Goal: Register for event/course

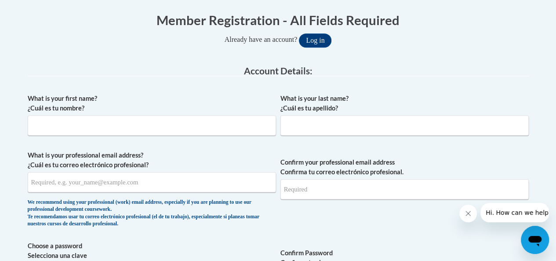
scroll to position [180, 0]
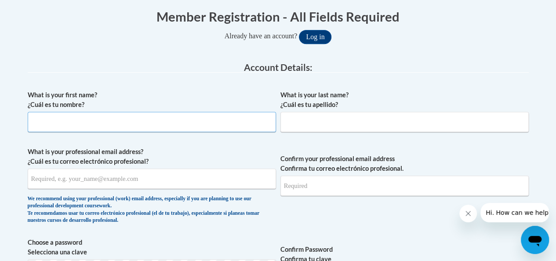
click at [242, 123] on input "What is your first name? ¿Cuál es tu nombre?" at bounding box center [152, 122] width 248 height 20
type input "Brandi"
type input "Daniel"
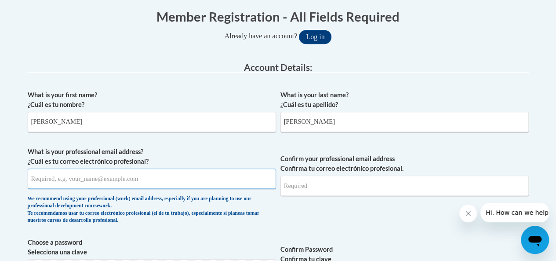
type input "madisoncreations17@gmail.com"
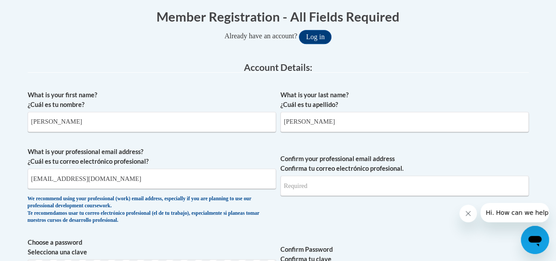
type input "madisoncreations17@gmail.com"
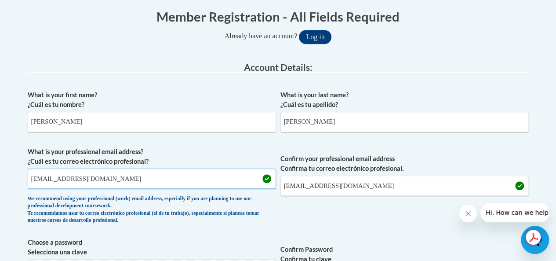
drag, startPoint x: 147, startPoint y: 180, endPoint x: 3, endPoint y: 173, distance: 144.7
type input "e030416@muscogee.k12.ga.us"
click at [325, 189] on input "madisoncreations17@gmail.com" at bounding box center [404, 185] width 248 height 20
drag, startPoint x: 181, startPoint y: 184, endPoint x: 0, endPoint y: 178, distance: 181.2
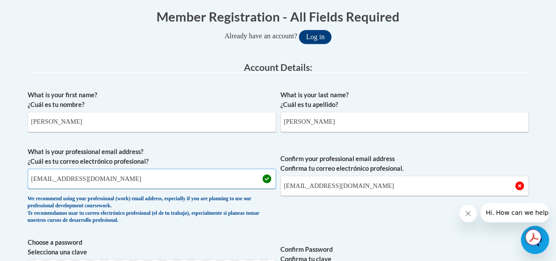
drag, startPoint x: 374, startPoint y: 191, endPoint x: 268, endPoint y: 184, distance: 105.7
click at [268, 184] on span "What is your professional email address? ¿Cuál es tu correo electrónico profesi…" at bounding box center [278, 187] width 501 height 81
type input "e030416@muscogee.k12.ga.us"
click at [418, 219] on span "Confirm your professional email address Confirma tu correo electrónico profesio…" at bounding box center [404, 187] width 248 height 81
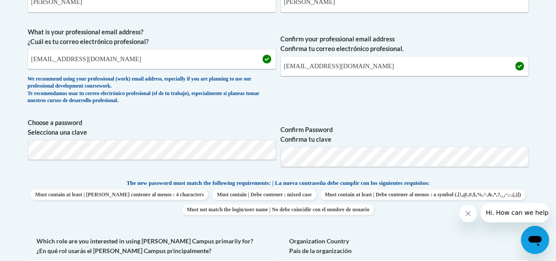
scroll to position [305, 0]
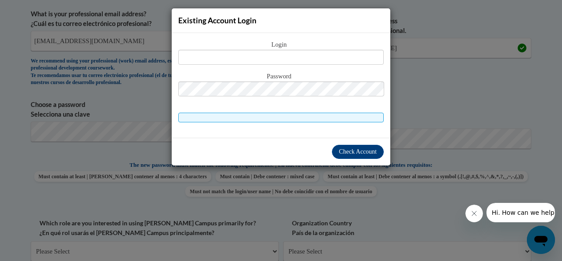
click at [458, 100] on div "Existing Account Login Login Password" at bounding box center [281, 130] width 562 height 261
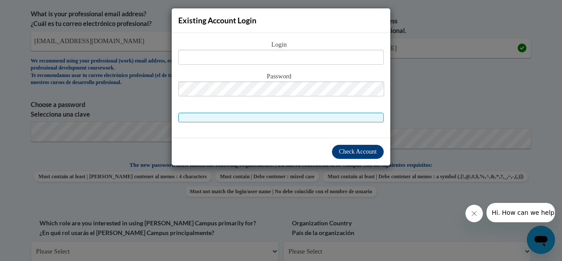
click at [473, 104] on div "Existing Account Login Login Password" at bounding box center [281, 130] width 562 height 261
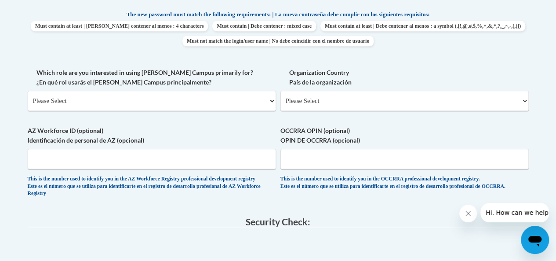
scroll to position [463, 0]
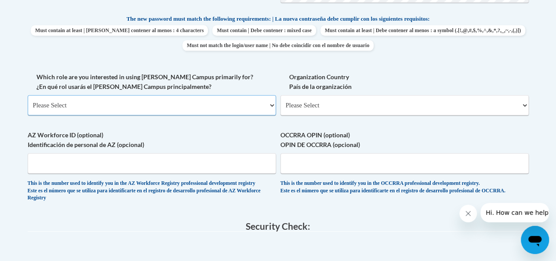
click at [262, 111] on select "Please Select College/University | Colegio/Universidad Community/Nonprofit Part…" at bounding box center [152, 105] width 248 height 20
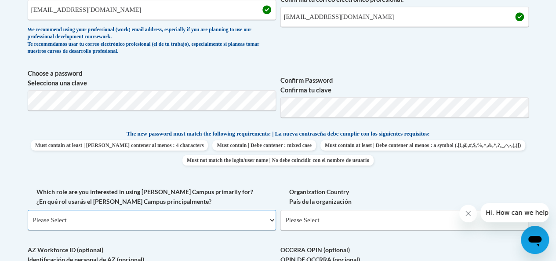
scroll to position [346, 0]
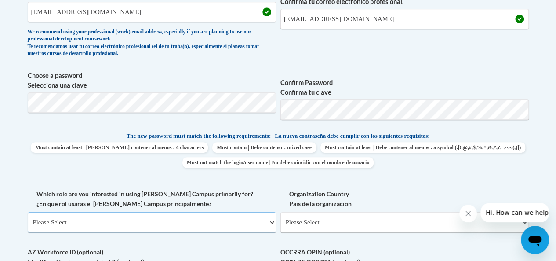
click at [243, 221] on select "Please Select College/University | Colegio/Universidad Community/Nonprofit Part…" at bounding box center [152, 222] width 248 height 20
click at [287, 212] on select "Please Select United States | Estados Unidos Outside of the United States | Fue…" at bounding box center [404, 222] width 248 height 20
click at [266, 222] on select "Please Select College/University | Colegio/Universidad Community/Nonprofit Part…" at bounding box center [152, 222] width 248 height 20
select select "fbf2d438-af2f-41f8-98f1-81c410e29de3"
click at [28, 212] on select "Please Select College/University | Colegio/Universidad Community/Nonprofit Part…" at bounding box center [152, 222] width 248 height 20
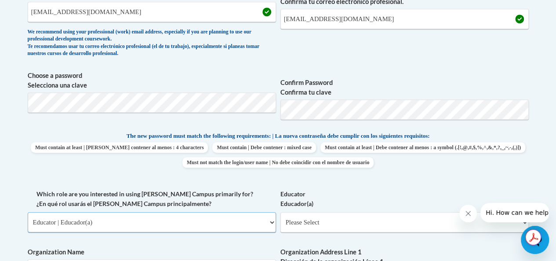
scroll to position [352, 0]
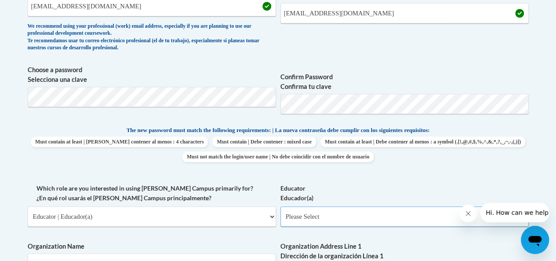
click at [415, 222] on select "Please Select Early Learning/Daycare Teacher/Family Home Care Provider | Maestr…" at bounding box center [404, 216] width 248 height 20
select select "8e1a676a-2f1d-4924-8ba1-6ffde03e8dcb"
click at [280, 206] on select "Please Select Early Learning/Daycare Teacher/Family Home Care Provider | Maestr…" at bounding box center [404, 216] width 248 height 20
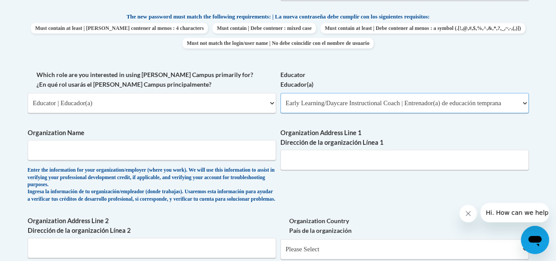
scroll to position [466, 0]
click at [260, 157] on input "Organization Name" at bounding box center [152, 149] width 248 height 20
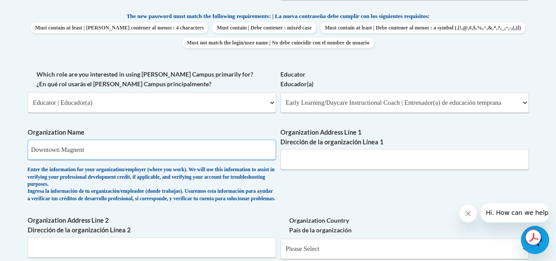
click at [80, 151] on input "Downtown Magnent" at bounding box center [152, 149] width 248 height 20
drag, startPoint x: 63, startPoint y: 149, endPoint x: 72, endPoint y: 154, distance: 10.2
click at [63, 149] on input "Downtown Magnet" at bounding box center [152, 149] width 248 height 20
click at [149, 150] on input "Downtown Elementary Magnet" at bounding box center [152, 149] width 248 height 20
type input "Downtown Elementary Magnet Academy"
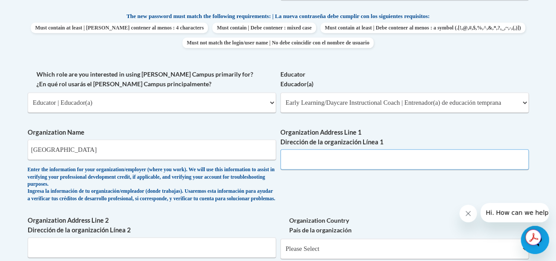
click at [427, 162] on input "Organization Address Line 1 Dirección de la organización Línea 1" at bounding box center [404, 159] width 248 height 20
paste input "1400 1st Ave #2122, Columbus, GA 31901"
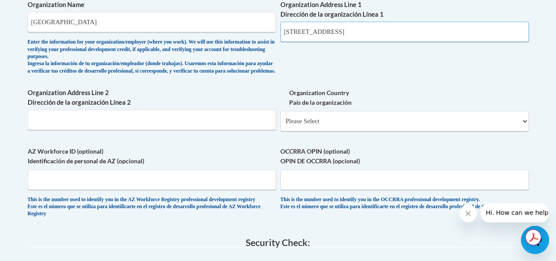
scroll to position [594, 0]
type input "1400 1st Ave #2122, Columbus, GA 31901"
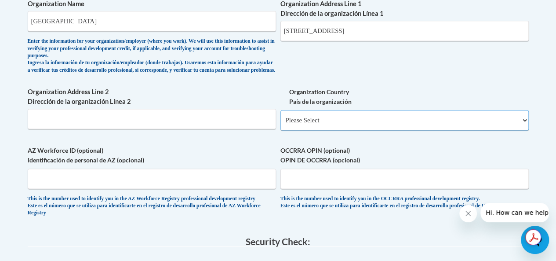
click at [524, 130] on select "Please Select United States | Estados Unidos Outside of the United States | Fue…" at bounding box center [404, 120] width 248 height 20
click at [280, 117] on select "Please Select United States | Estados Unidos Outside of the United States | Fue…" at bounding box center [404, 120] width 248 height 20
click at [515, 130] on select "Please Select United States | Estados Unidos Outside of the United States | Fue…" at bounding box center [404, 120] width 248 height 20
click at [280, 117] on select "Please Select United States | Estados Unidos Outside of the United States | Fue…" at bounding box center [404, 120] width 248 height 20
click at [454, 130] on select "Please Select United States | Estados Unidos Outside of the United States | Fue…" at bounding box center [404, 120] width 248 height 20
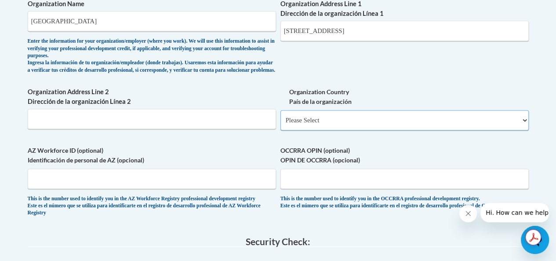
select select "ad49bcad-a171-4b2e-b99c-48b446064914"
click at [280, 117] on select "Please Select United States | Estados Unidos Outside of the United States | Fue…" at bounding box center [404, 120] width 248 height 20
select select
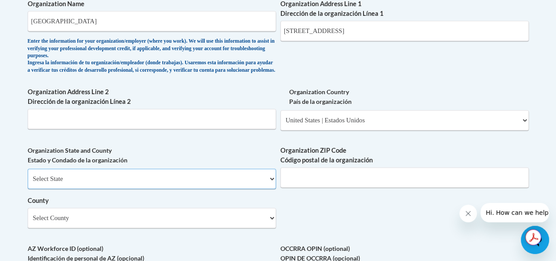
click at [269, 189] on select "Select State Alabama Alaska Arizona Arkansas California Colorado Connecticut De…" at bounding box center [152, 178] width 248 height 20
select select "Georgia"
click at [28, 175] on select "Select State Alabama Alaska Arizona Arkansas California Colorado Connecticut De…" at bounding box center [152, 178] width 248 height 20
click at [416, 185] on input "Organization ZIP Code Código postal de la organización" at bounding box center [404, 177] width 248 height 20
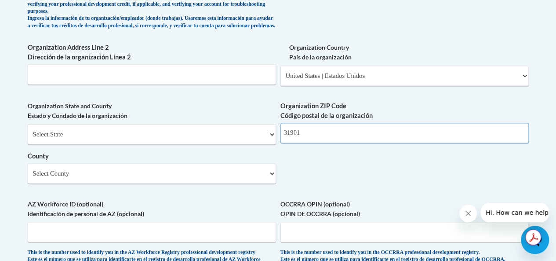
scroll to position [639, 0]
type input "31901"
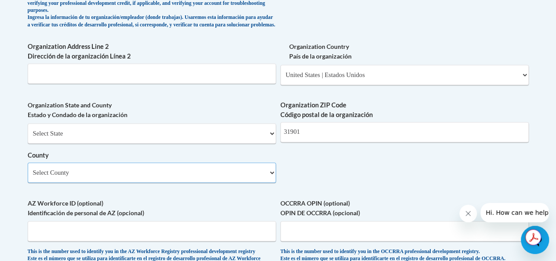
click at [258, 182] on select "Select County Appling Atkinson Bacon Baker Baldwin Banks Barrow Bartow Ben Hill…" at bounding box center [152, 172] width 248 height 20
click at [28, 169] on select "Select County Appling Atkinson Bacon Baker Baldwin Banks Barrow Bartow Ben Hill…" at bounding box center [152, 172] width 248 height 20
click at [219, 176] on select "Select County Appling Atkinson Bacon Baker Baldwin Banks Barrow Bartow Ben Hill…" at bounding box center [152, 172] width 248 height 20
select select "Muscogee"
click at [28, 169] on select "Select County Appling Atkinson Bacon Baker Baldwin Banks Barrow Bartow Ben Hill…" at bounding box center [152, 172] width 248 height 20
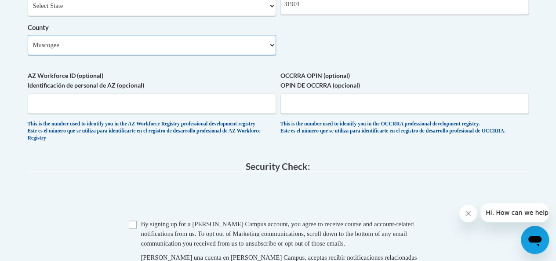
scroll to position [769, 0]
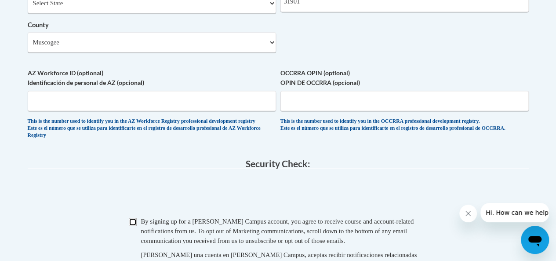
click at [130, 225] on input "Checkbox" at bounding box center [133, 222] width 8 height 8
checkbox input "true"
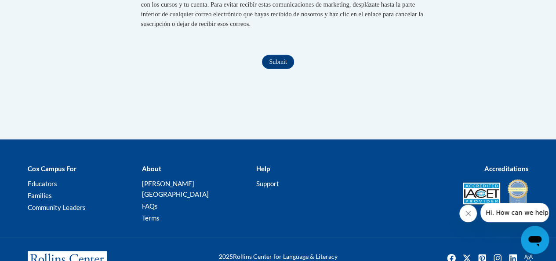
scroll to position [1031, 0]
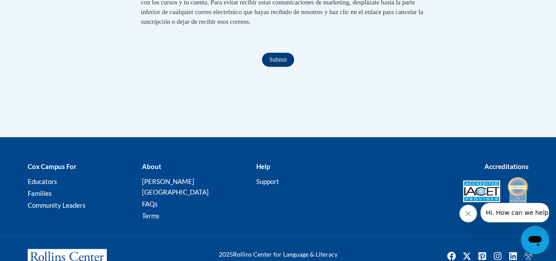
click at [278, 67] on input "Submit" at bounding box center [278, 60] width 32 height 14
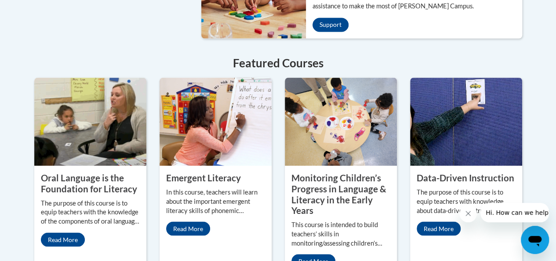
scroll to position [780, 0]
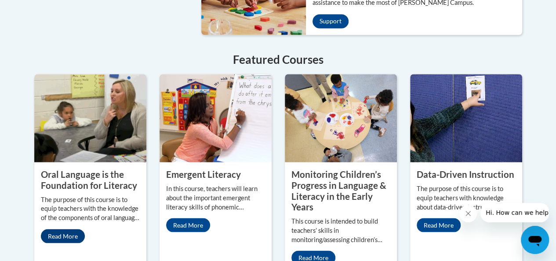
click at [60, 229] on link "Read More" at bounding box center [63, 236] width 44 height 14
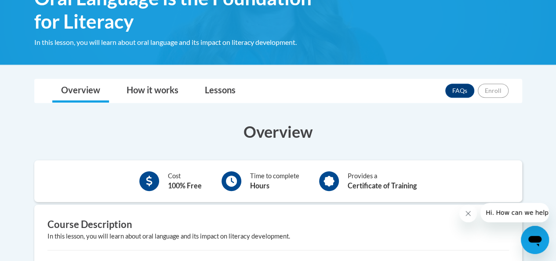
scroll to position [155, 0]
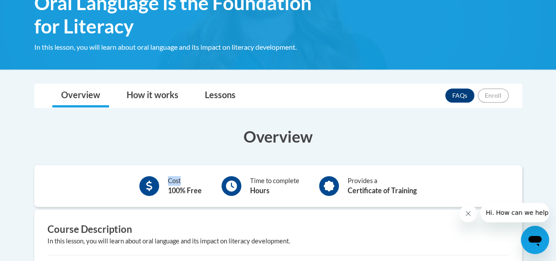
click at [531, 162] on div "× Close Course Enrollment Please select... × Close × #" at bounding box center [278, 241] width 514 height 317
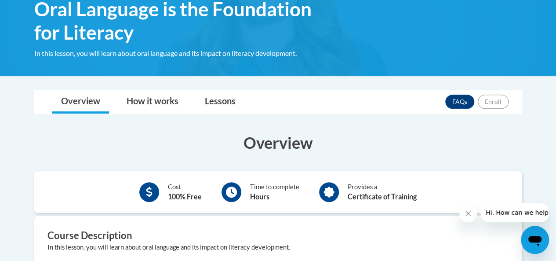
scroll to position [164, 0]
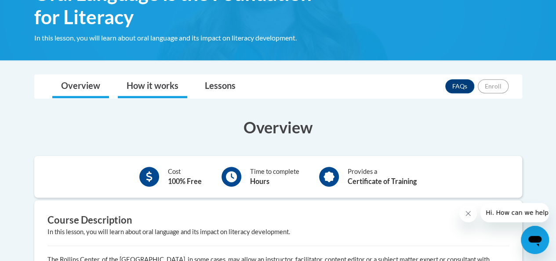
click at [141, 75] on link "How it works" at bounding box center [152, 86] width 69 height 23
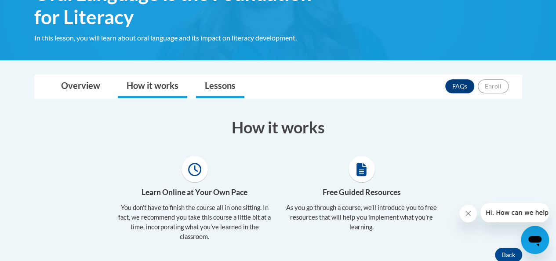
click at [206, 89] on link "Lessons" at bounding box center [220, 86] width 48 height 23
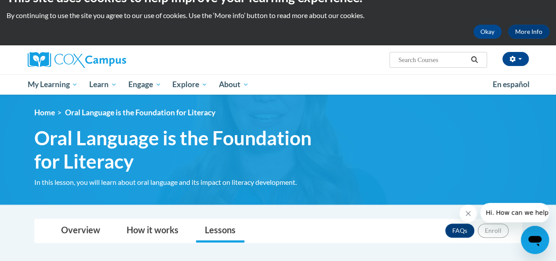
scroll to position [48, 0]
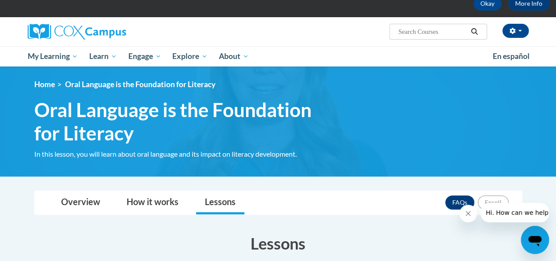
click at [462, 131] on div "<en>Home</en><fr>Accueil</fr><de>Zuhause</de><it>Casa</it><es>Casa</es><pt>Casa…" at bounding box center [278, 121] width 514 height 83
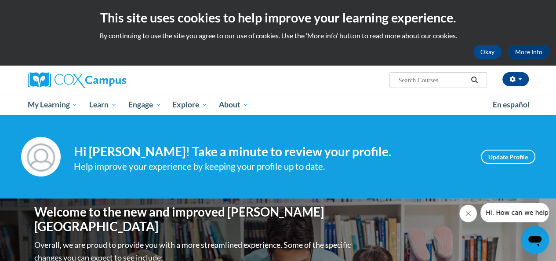
click at [449, 82] on input "Search..." at bounding box center [432, 80] width 70 height 11
type input "Oral language"
click at [471, 78] on icon "Search" at bounding box center [474, 79] width 8 height 7
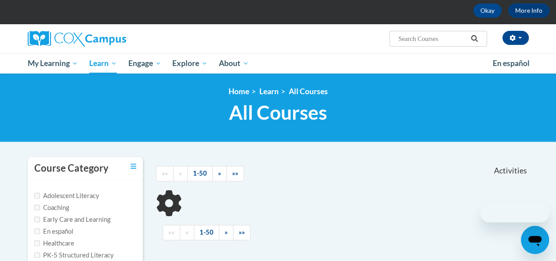
scroll to position [105, 0]
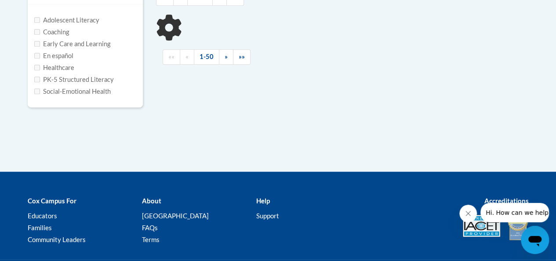
type input "Oral language"
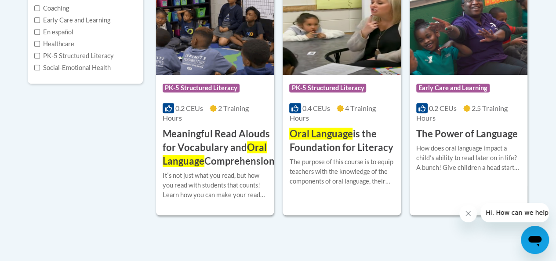
scroll to position [241, 0]
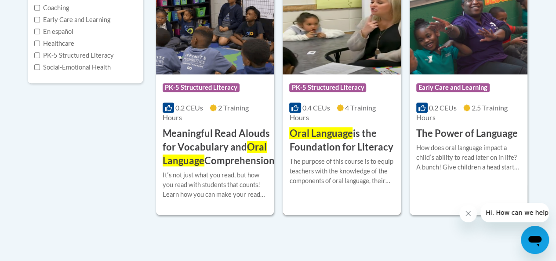
click at [363, 159] on div "The purpose of this course is to equip teachers with the knowledge of the compo…" at bounding box center [341, 170] width 105 height 29
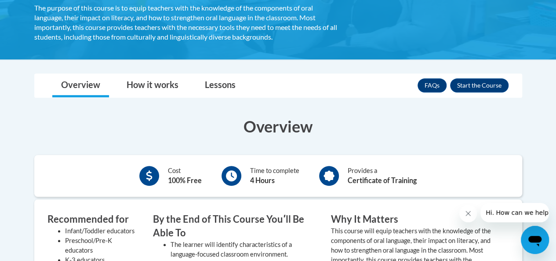
scroll to position [203, 0]
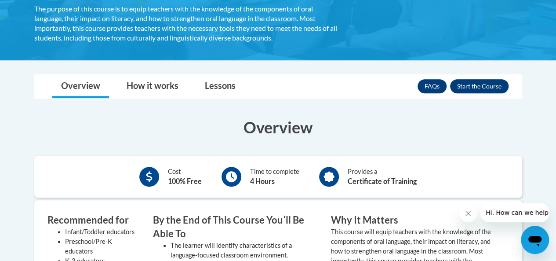
click at [484, 86] on button "Enroll" at bounding box center [479, 86] width 58 height 14
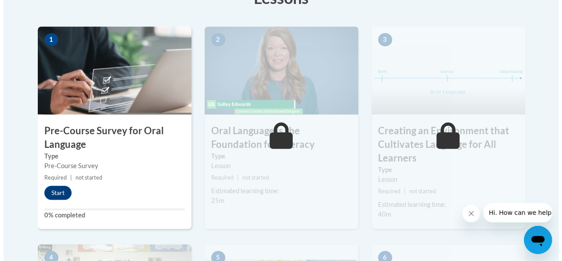
scroll to position [290, 0]
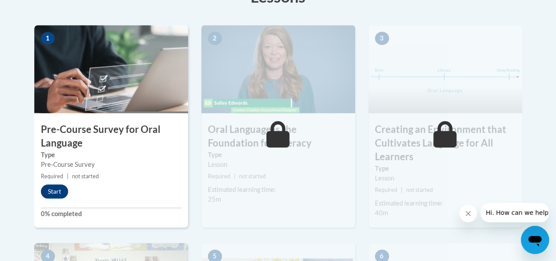
click at [68, 187] on div "Start" at bounding box center [56, 191] width 45 height 14
click at [54, 189] on button "Start" at bounding box center [54, 191] width 27 height 14
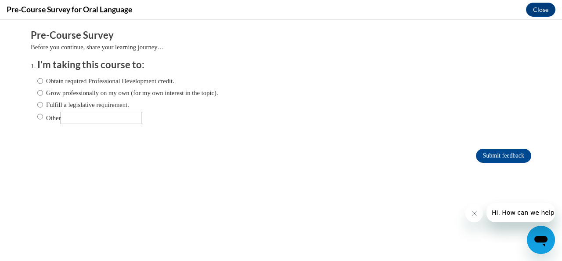
scroll to position [0, 0]
click at [37, 82] on input "Obtain required Professional Development credit." at bounding box center [40, 81] width 6 height 10
radio input "true"
click at [37, 94] on input "Grow professionally on my own (for my own interest in the topic)." at bounding box center [40, 93] width 6 height 10
radio input "true"
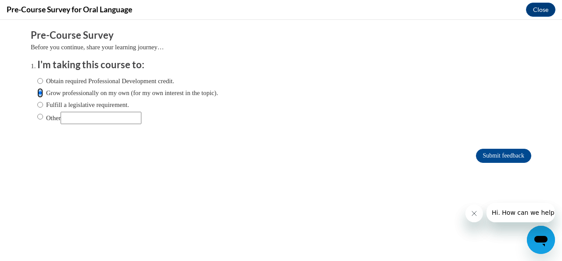
click at [37, 83] on input "Obtain required Professional Development credit." at bounding box center [40, 81] width 6 height 10
radio input "true"
click at [535, 112] on ol "I'm taking this course to: Obtain required Professional Development credit. Gro…" at bounding box center [288, 98] width 514 height 80
click at [492, 156] on input "Submit feedback" at bounding box center [503, 156] width 55 height 14
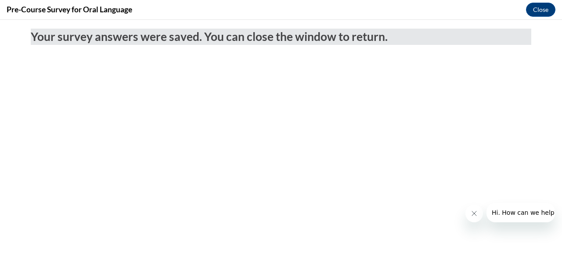
click at [474, 213] on icon "Close message from company" at bounding box center [474, 213] width 4 height 4
click at [474, 219] on button "Close message from company" at bounding box center [474, 213] width 18 height 18
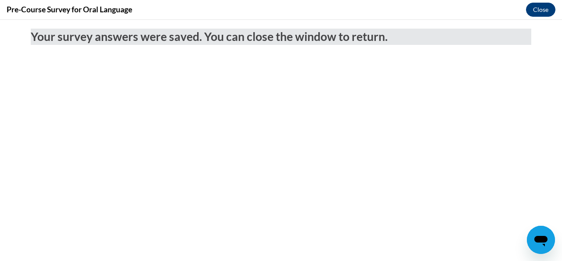
click at [541, 10] on button "Close" at bounding box center [540, 10] width 29 height 14
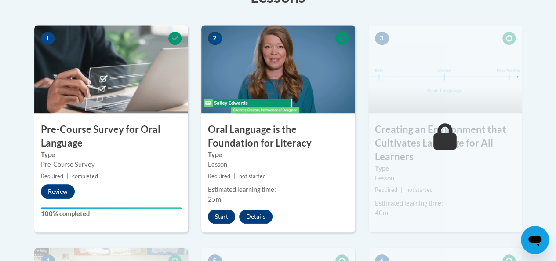
click at [224, 215] on button "Start" at bounding box center [221, 216] width 27 height 14
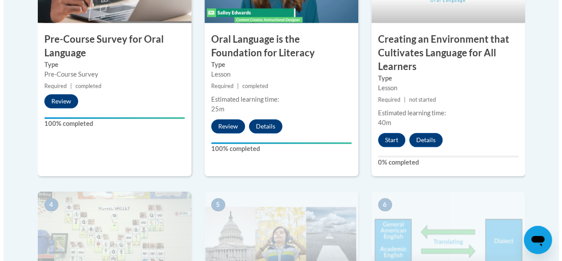
scroll to position [381, 0]
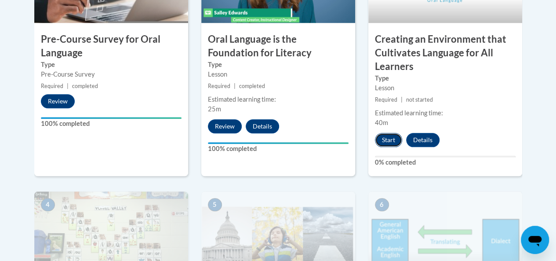
click at [392, 141] on button "Start" at bounding box center [388, 140] width 27 height 14
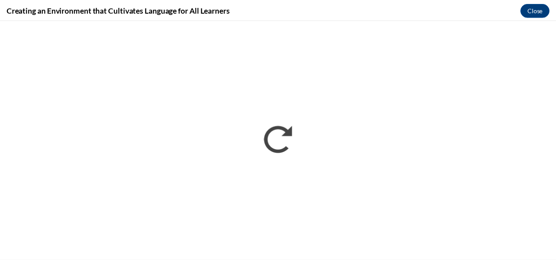
scroll to position [0, 0]
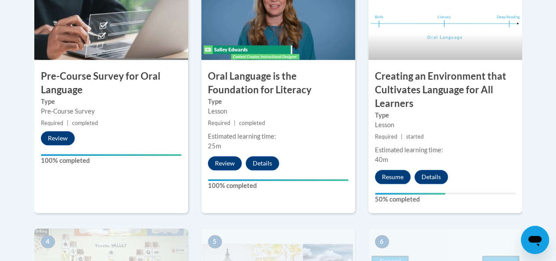
scroll to position [338, 0]
